Goal: Communication & Community: Answer question/provide support

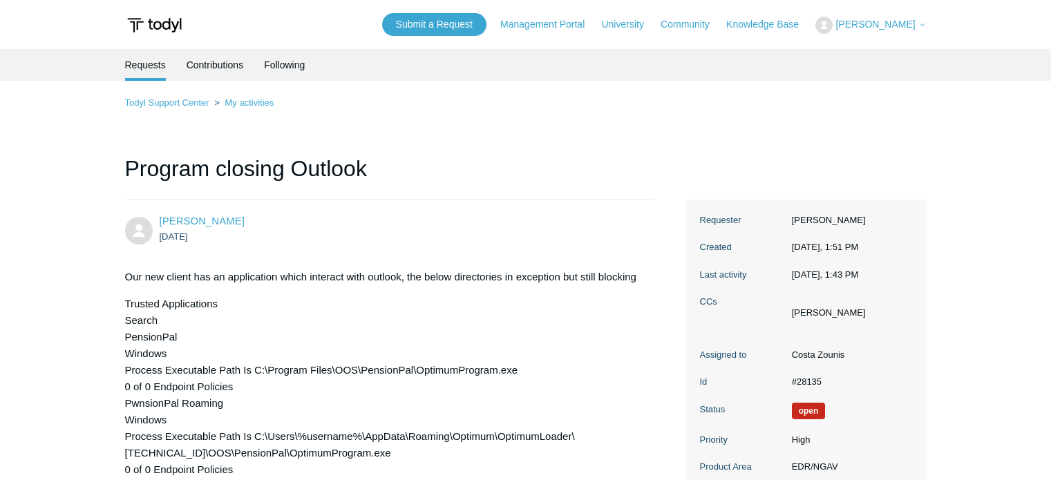
scroll to position [1988, 0]
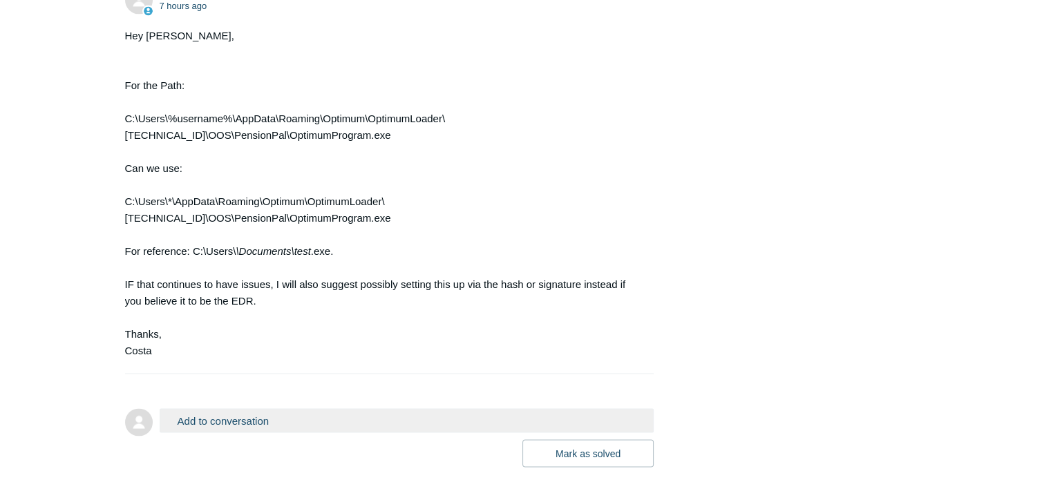
scroll to position [2281, 0]
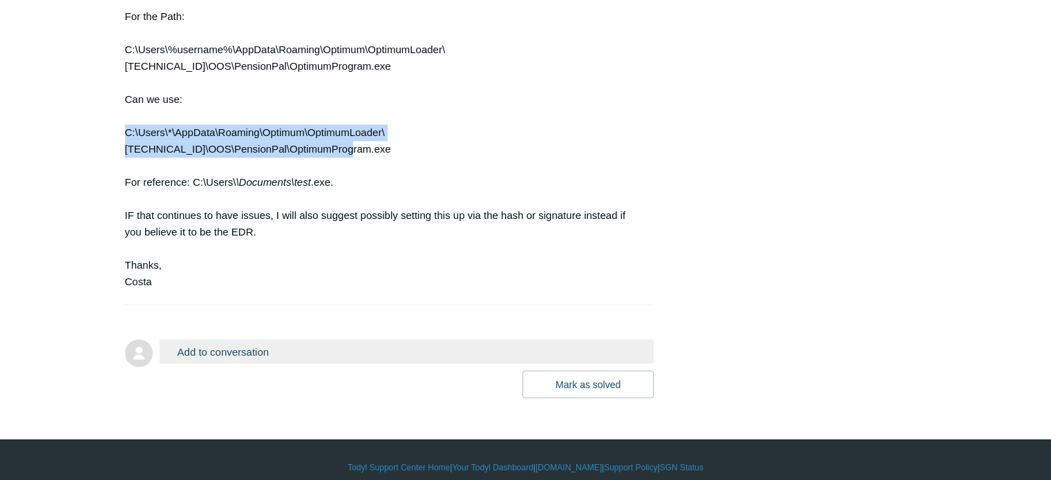
drag, startPoint x: 123, startPoint y: 229, endPoint x: 604, endPoint y: 233, distance: 481.1
copy div "C:\Users\*\AppData\Roaming\Optimum\OptimumLoader\1.1.0.0\OOS\PensionPal\Optimum…"
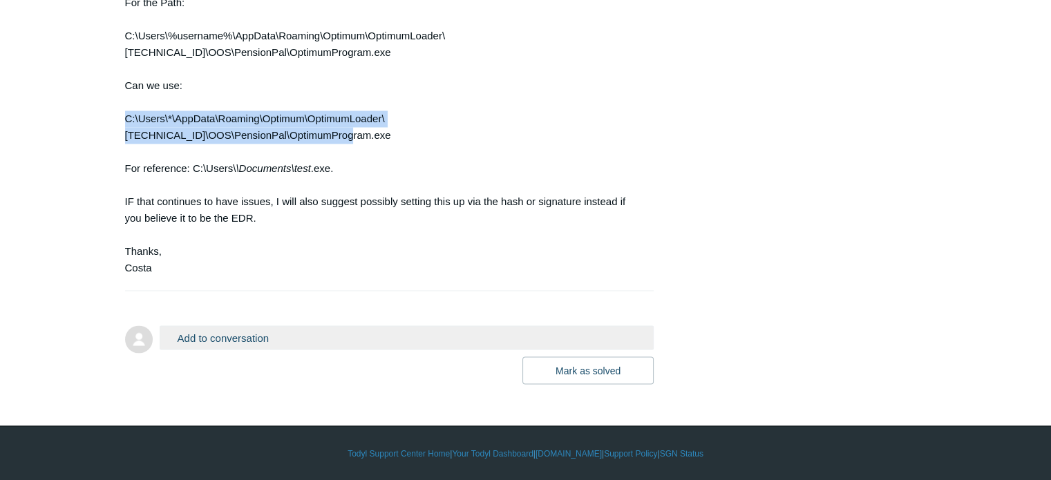
click at [236, 350] on button "Add to conversation" at bounding box center [407, 338] width 495 height 24
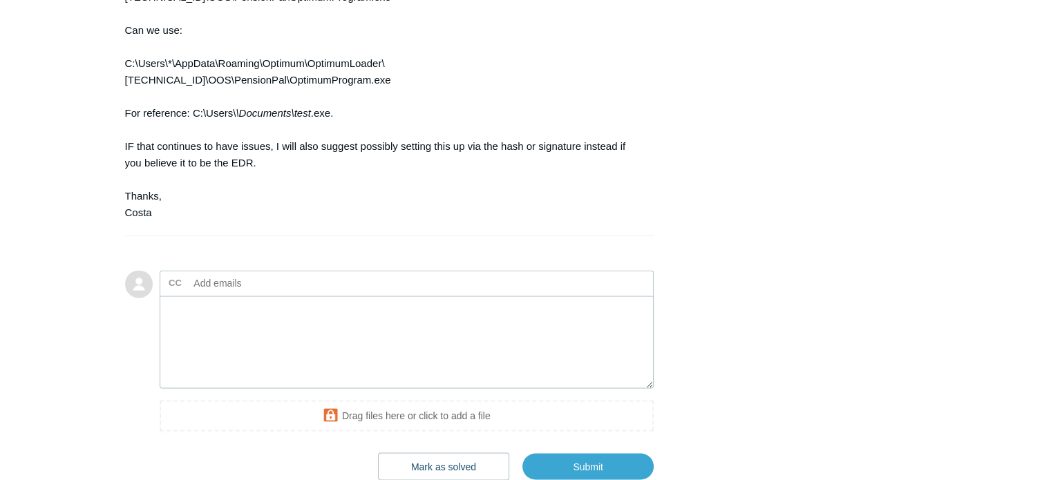
click at [236, 293] on input "text" at bounding box center [263, 282] width 149 height 21
type input "j"
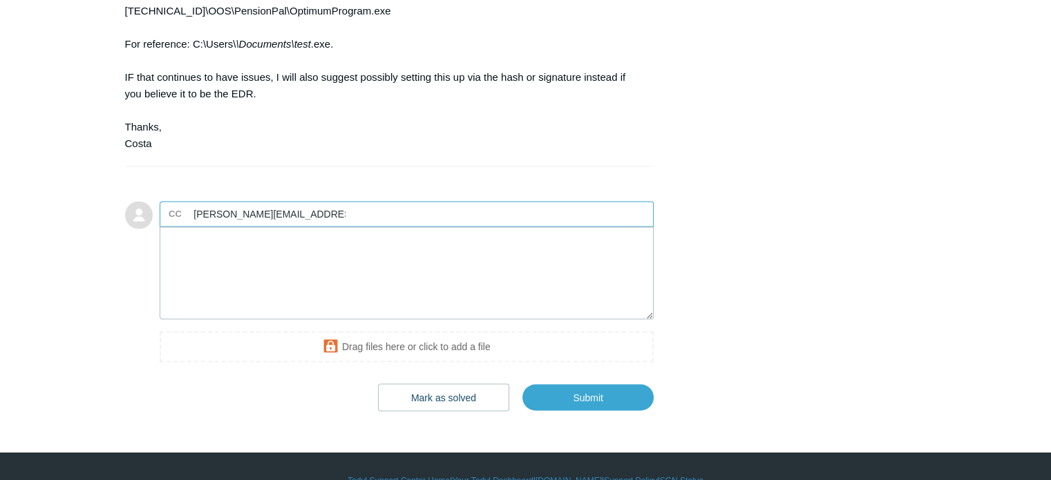
type input "jayson@jaytecsolutions.com"
click at [254, 320] on textarea "Add your reply" at bounding box center [407, 273] width 495 height 93
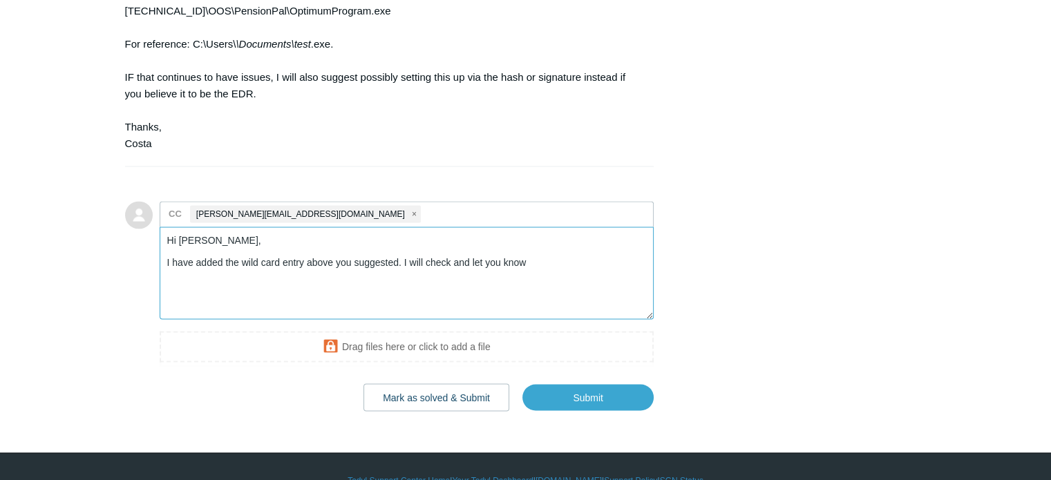
scroll to position [2488, 0]
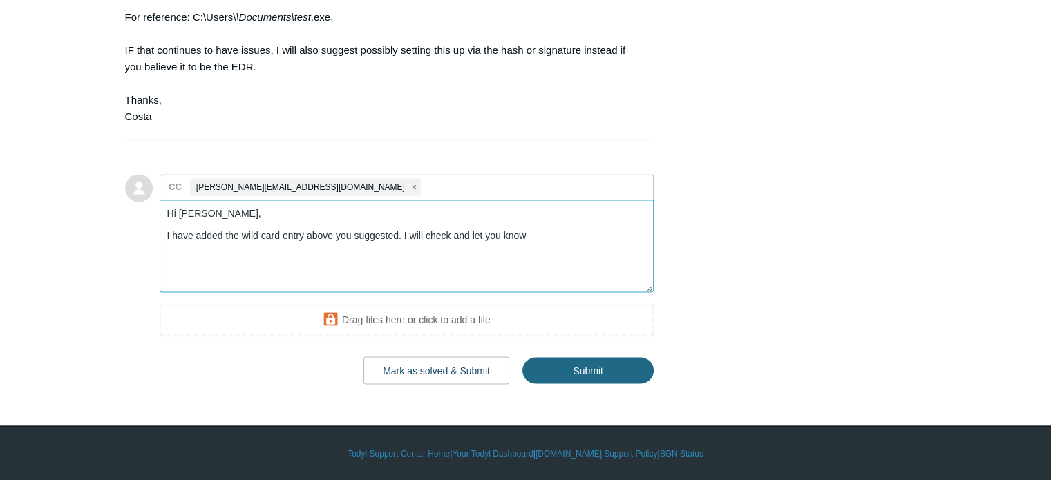
type textarea "Hi Costa, I have added the wild card entry above you suggested. I will check an…"
click at [567, 384] on input "Submit" at bounding box center [588, 371] width 131 height 28
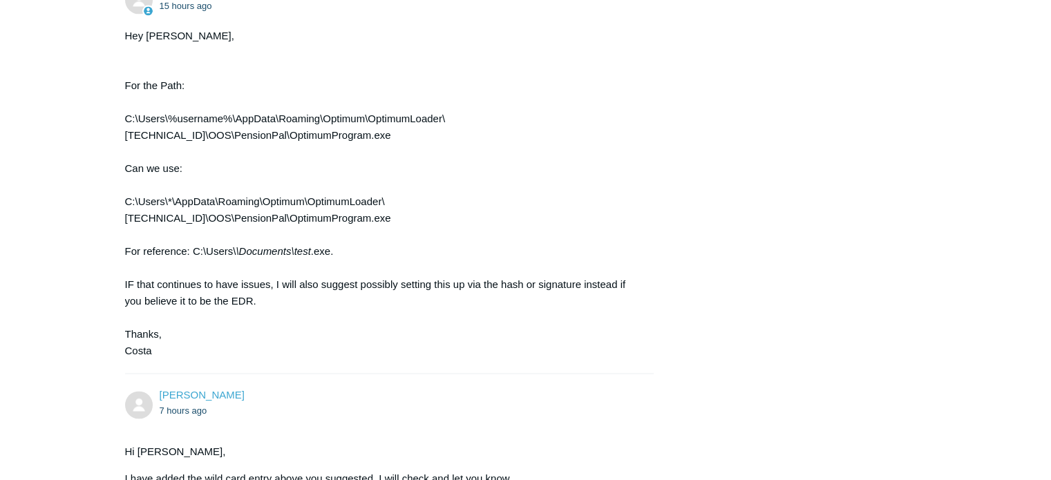
scroll to position [2513, 0]
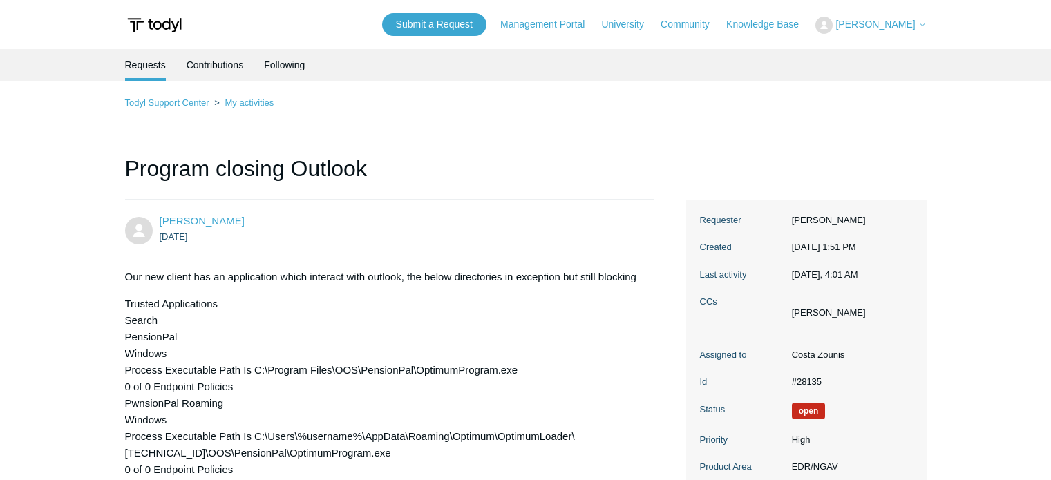
scroll to position [2513, 0]
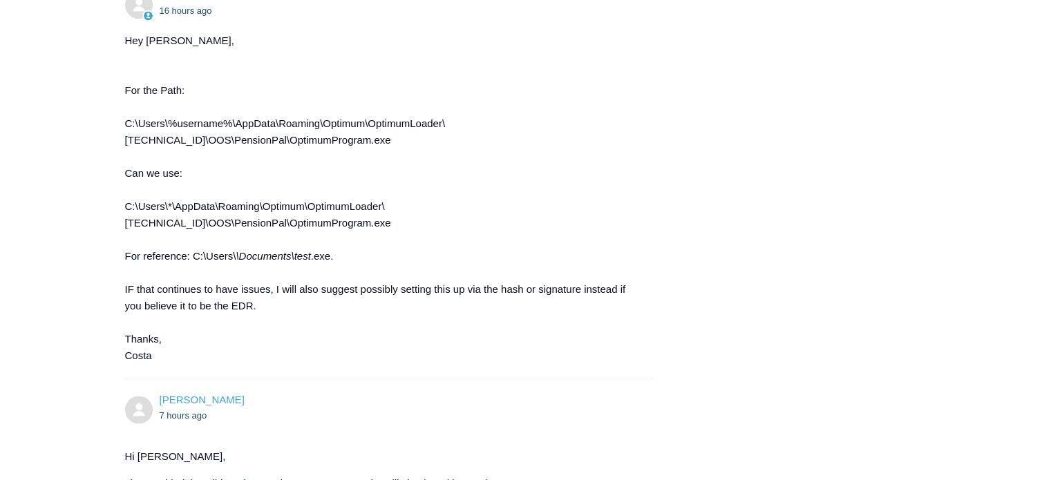
scroll to position [2138, 0]
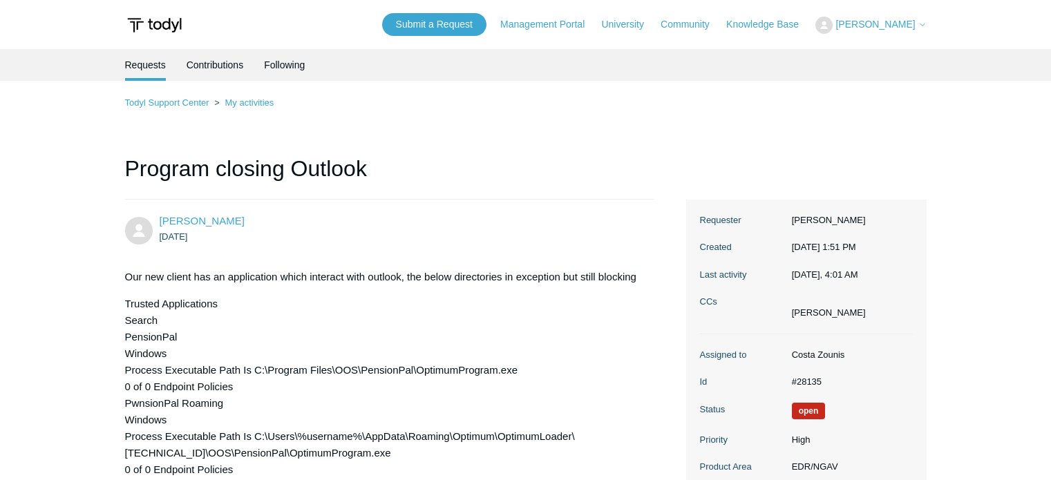
scroll to position [2138, 0]
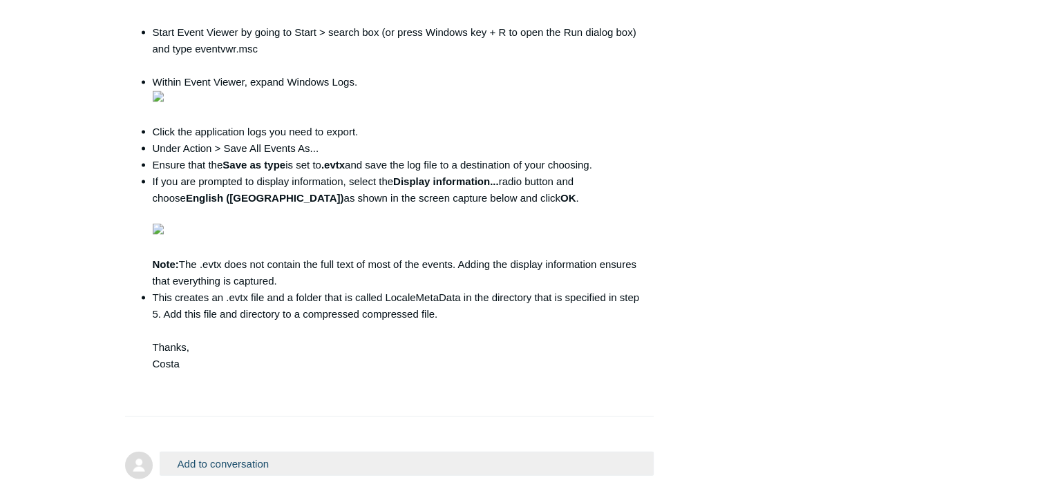
scroll to position [2819, 0]
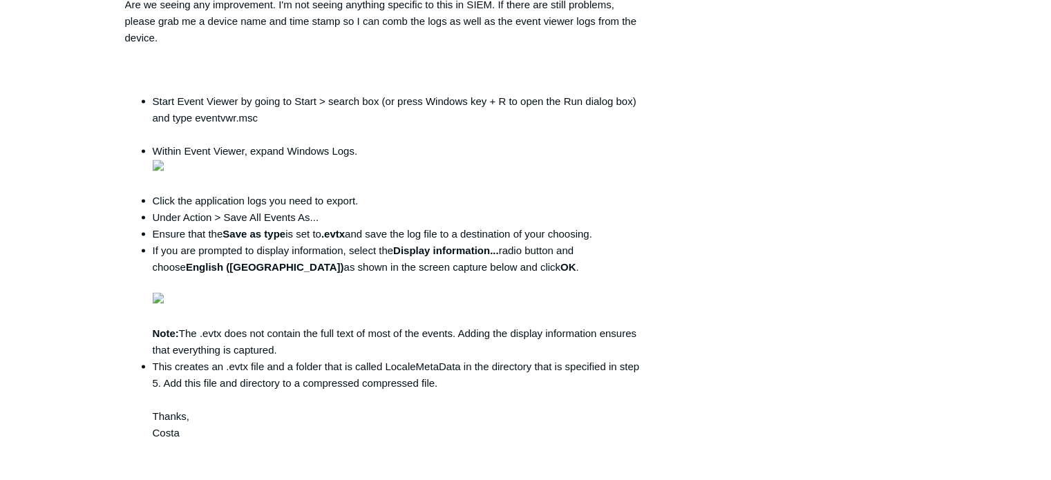
click at [161, 171] on img at bounding box center [158, 165] width 11 height 11
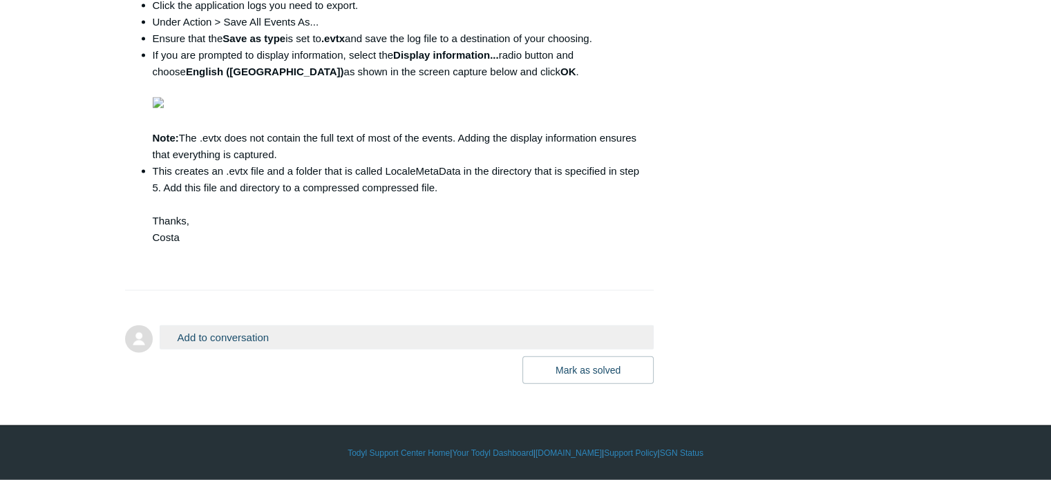
scroll to position [3095, 0]
click at [234, 339] on button "Add to conversation" at bounding box center [407, 338] width 495 height 24
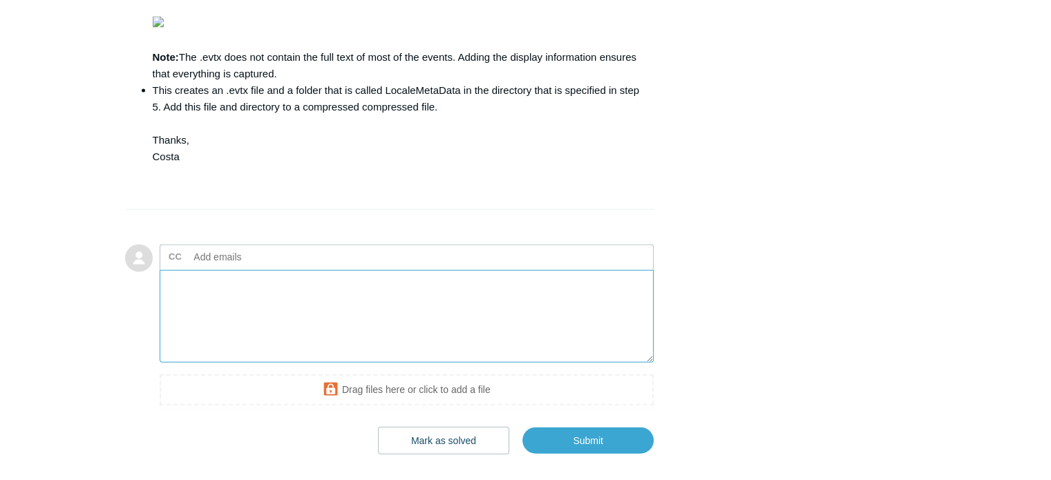
drag, startPoint x: 214, startPoint y: 367, endPoint x: 224, endPoint y: 367, distance: 9.7
click at [224, 364] on textarea "Add your reply" at bounding box center [407, 316] width 495 height 93
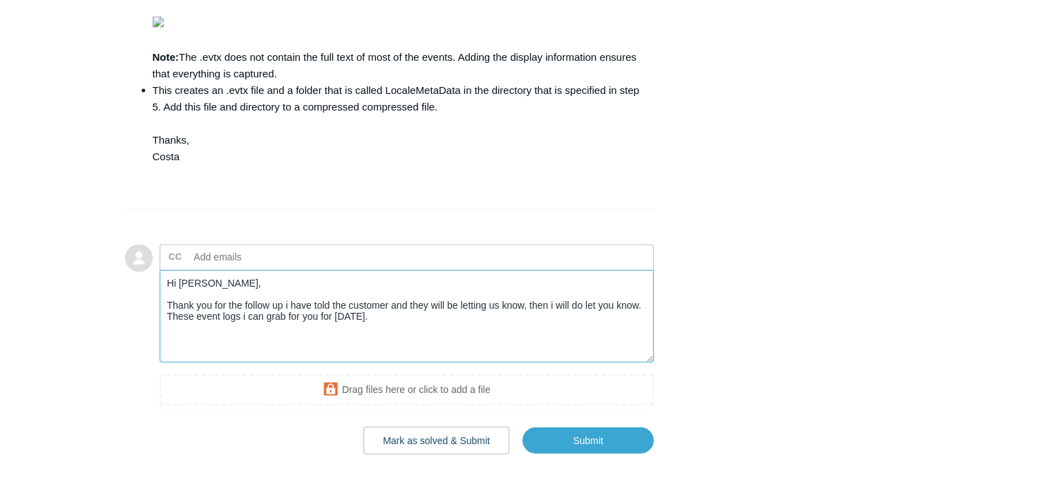
scroll to position [3233, 0]
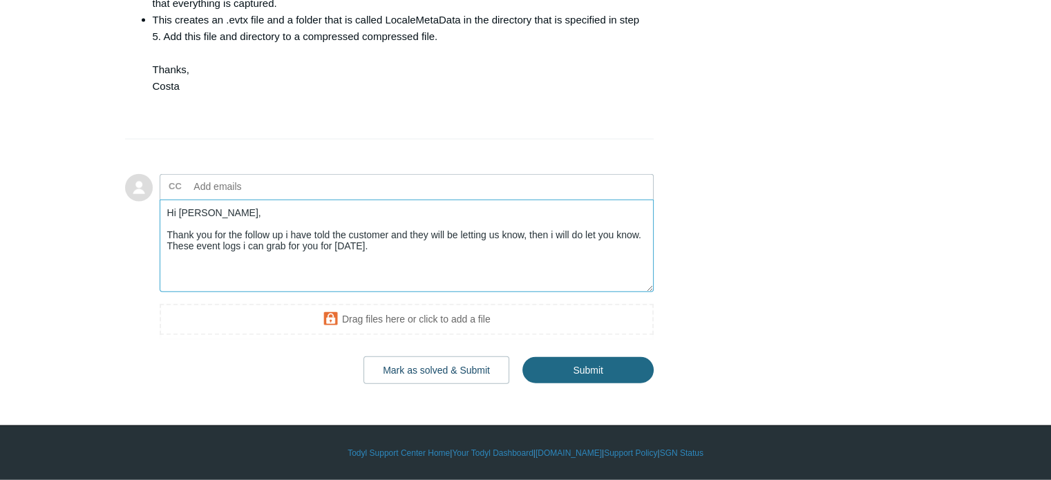
type textarea "Hi Costa, Thank you for the follow up i have told the customer and they will be…"
click at [540, 376] on input "Submit" at bounding box center [588, 371] width 131 height 28
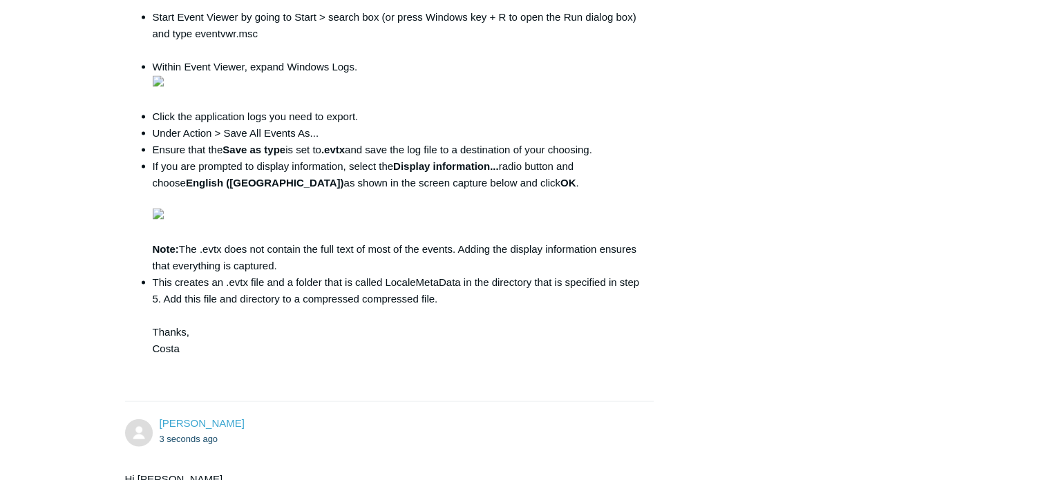
scroll to position [3248, 0]
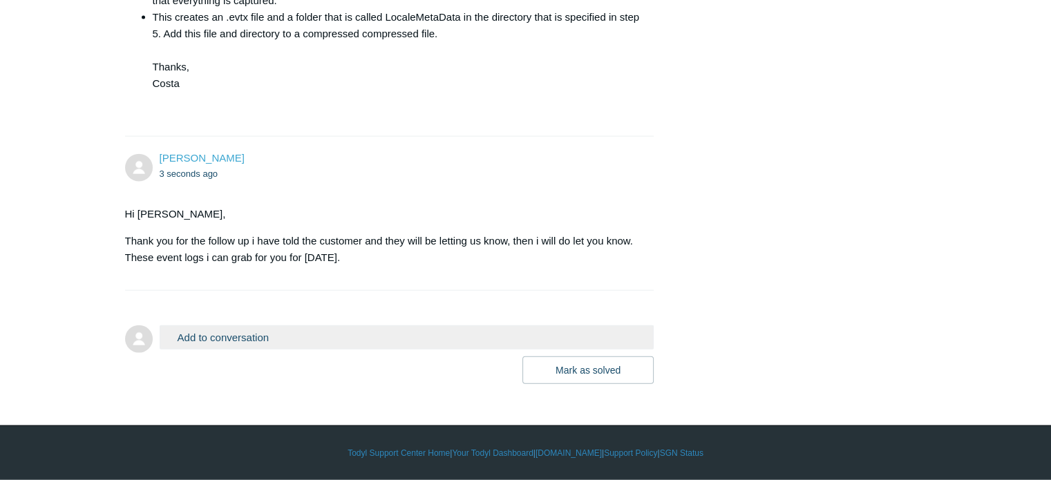
click at [238, 334] on button "Add to conversation" at bounding box center [407, 338] width 495 height 24
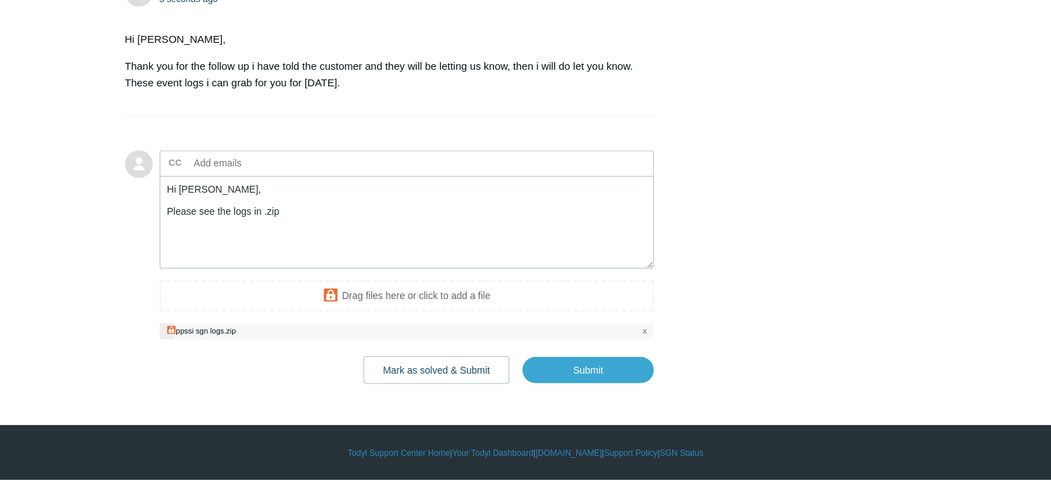
scroll to position [3425, 0]
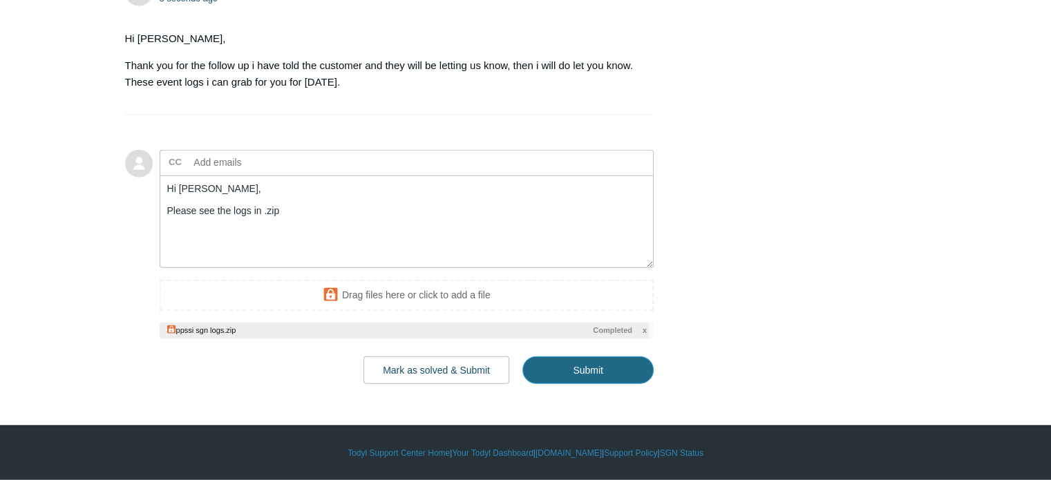
click at [563, 359] on input "Submit" at bounding box center [588, 371] width 131 height 28
type textarea "Hi [PERSON_NAME], Please see the logs in .zip This ticket includes a secure att…"
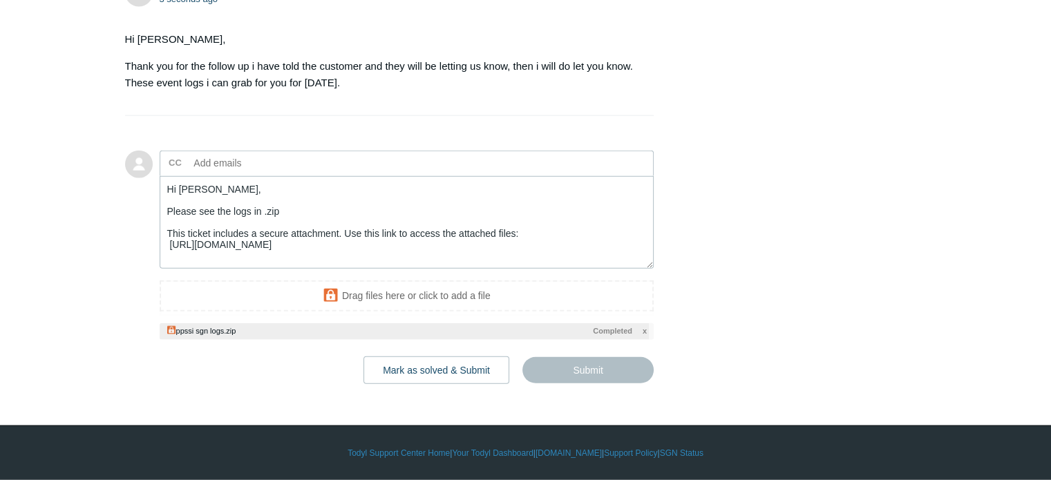
scroll to position [11, 0]
